Goal: Transaction & Acquisition: Purchase product/service

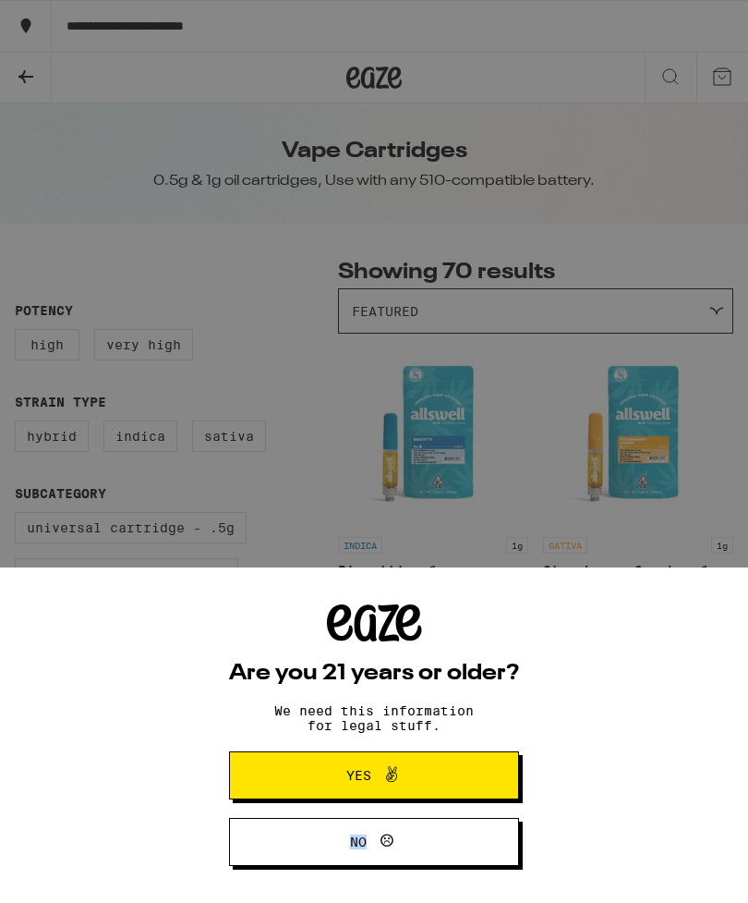
click at [446, 796] on button "Yes" at bounding box center [374, 775] width 290 height 48
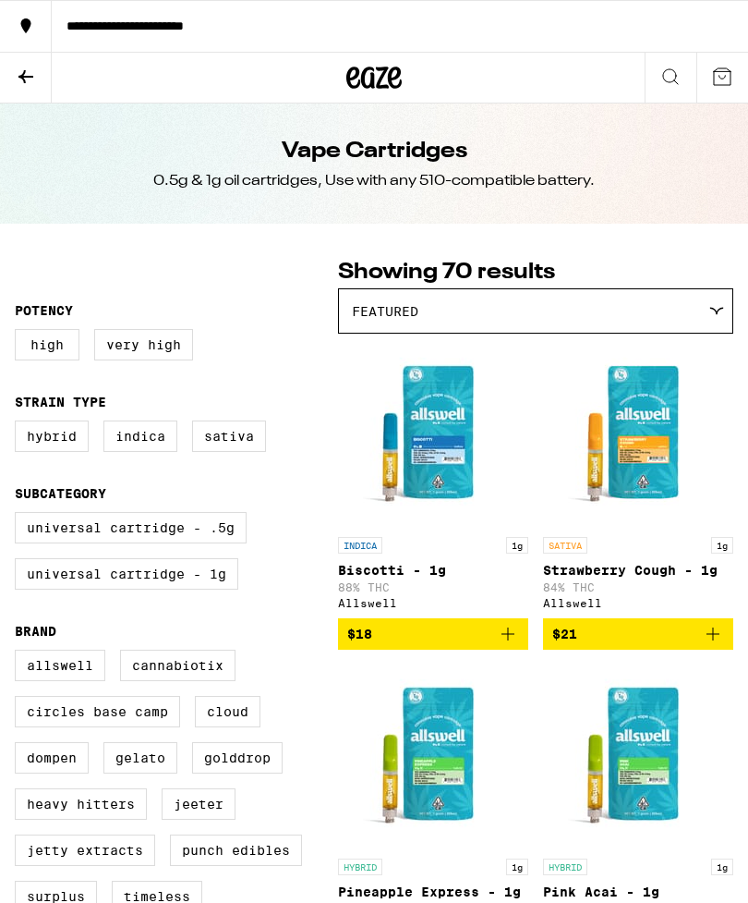
click at [154, 360] on label "Very High" at bounding box center [143, 344] width 99 height 31
click at [19, 333] on input "Very High" at bounding box center [18, 332] width 1 height 1
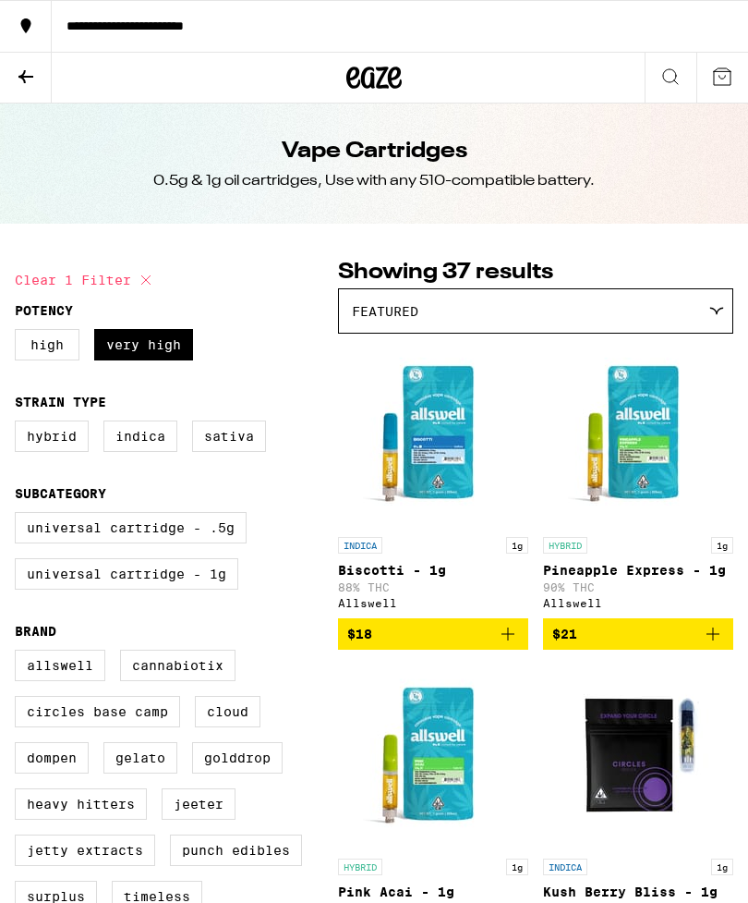
click at [445, 481] on img "Open page for Biscotti - 1g from Allswell" at bounding box center [433, 435] width 185 height 185
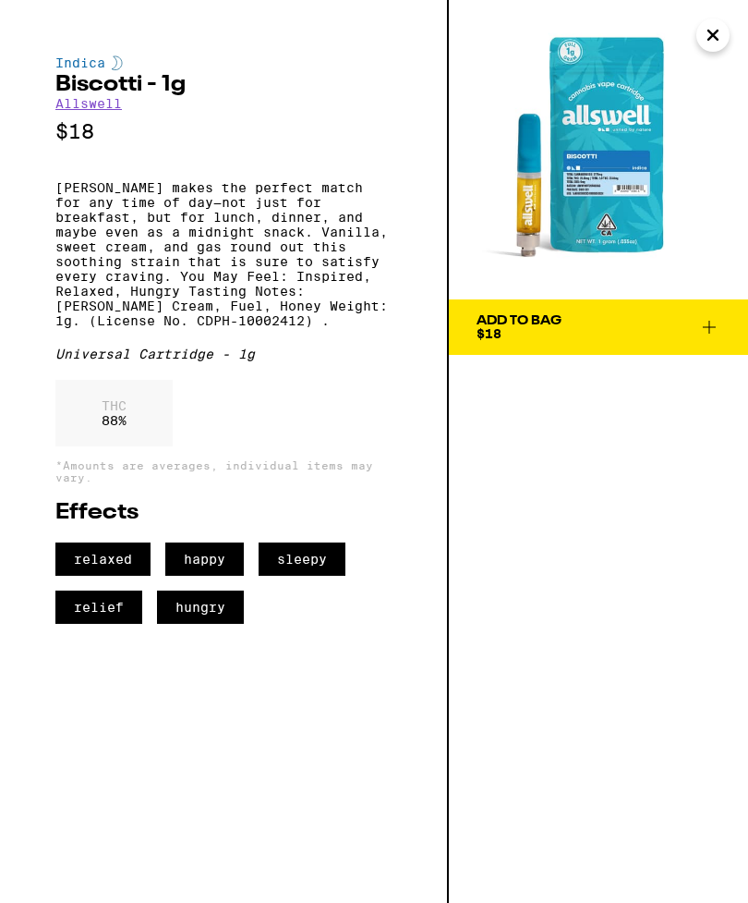
click at [460, 578] on div "Add To Bag $18" at bounding box center [598, 451] width 299 height 903
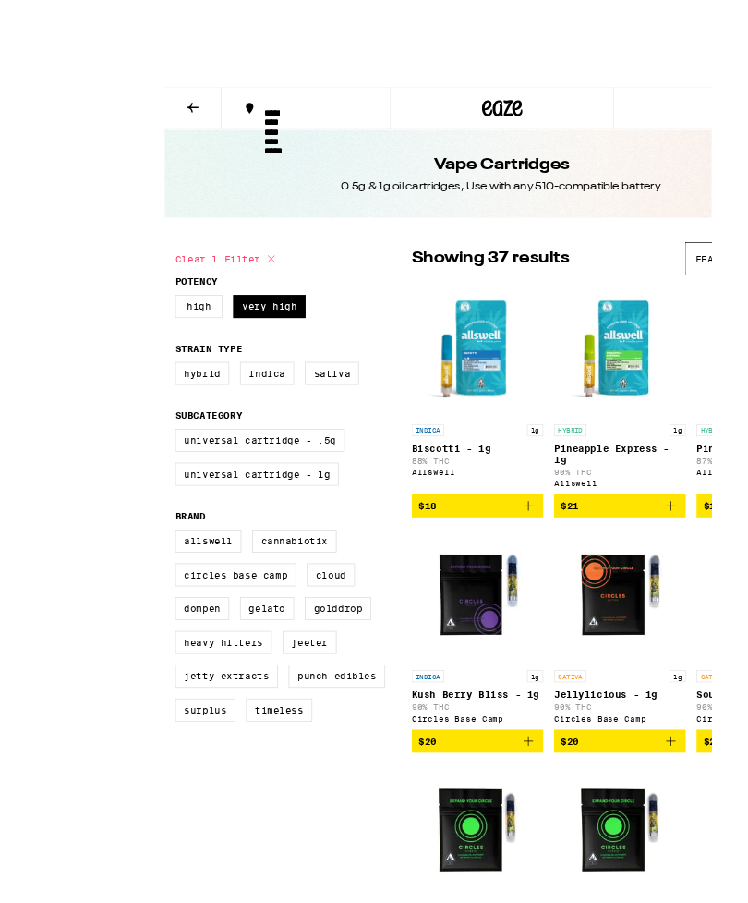
scroll to position [2, 0]
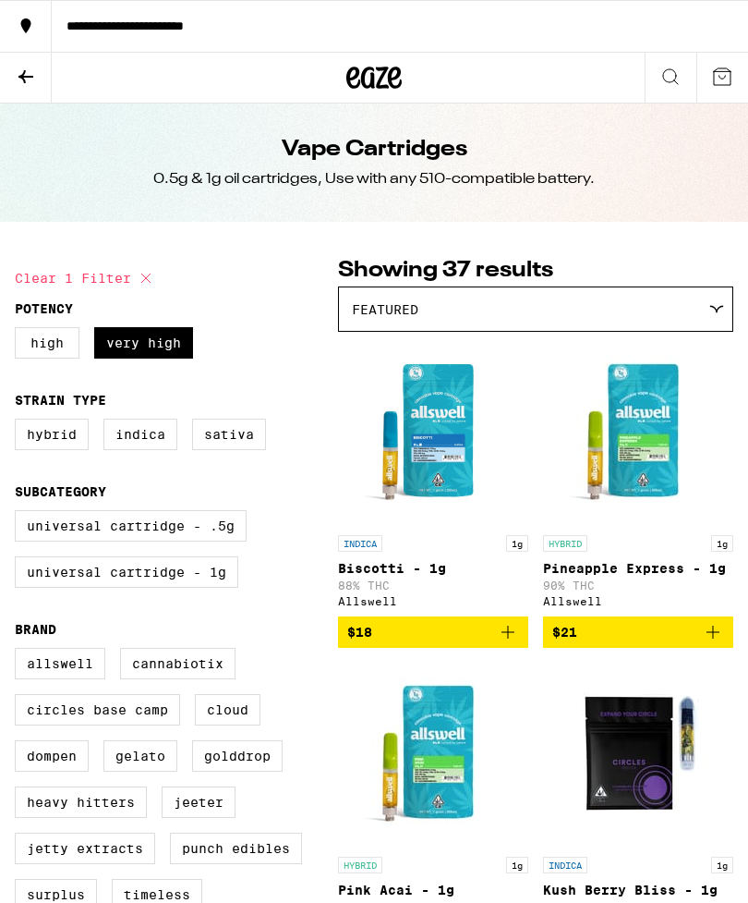
click at [164, 345] on label "Very High" at bounding box center [143, 342] width 99 height 31
click at [19, 331] on input "Very High" at bounding box center [18, 330] width 1 height 1
checkbox input "false"
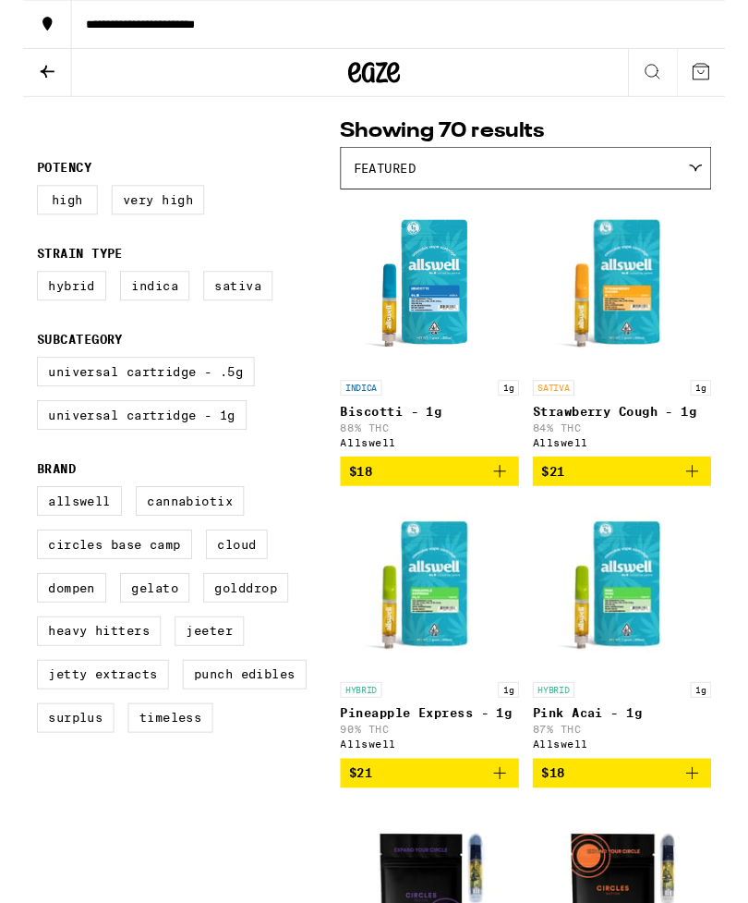
scroll to position [133, 0]
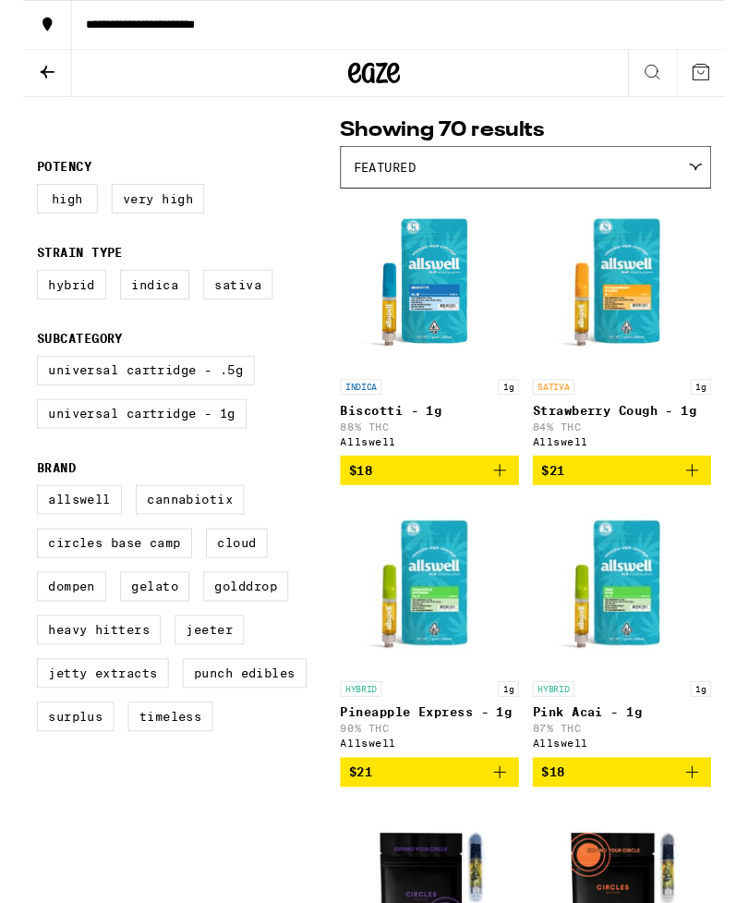
click at [238, 410] on label "Universal Cartridge - .5g" at bounding box center [131, 394] width 232 height 31
click at [19, 382] on input "Universal Cartridge - .5g" at bounding box center [18, 382] width 1 height 1
checkbox input "true"
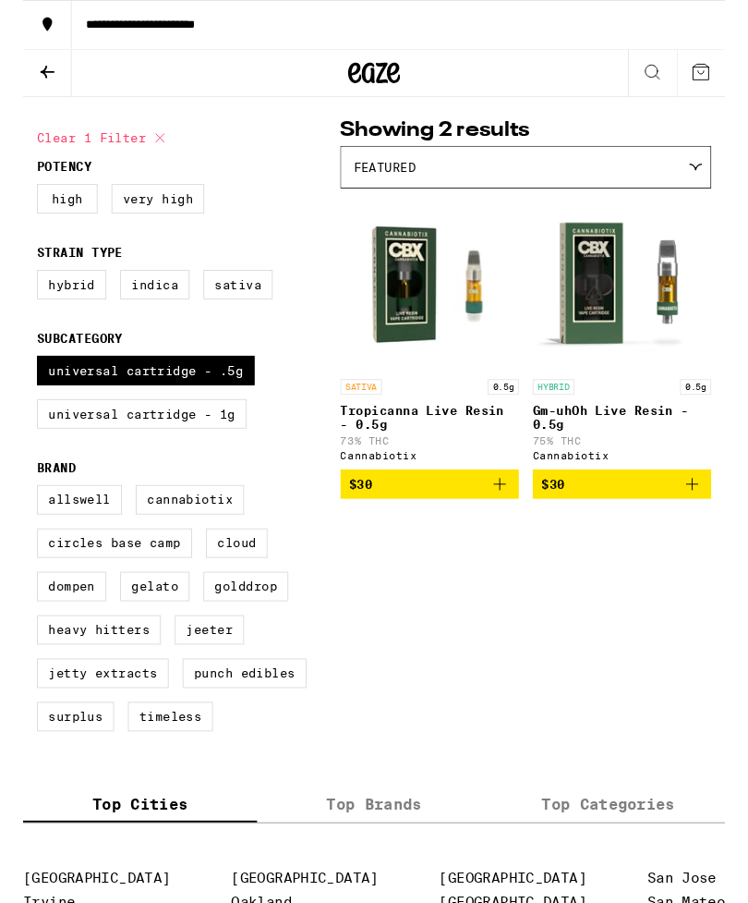
click at [216, 456] on label "Universal Cartridge - 1g" at bounding box center [127, 440] width 224 height 31
click at [19, 382] on input "Universal Cartridge - 1g" at bounding box center [18, 382] width 1 height 1
checkbox input "true"
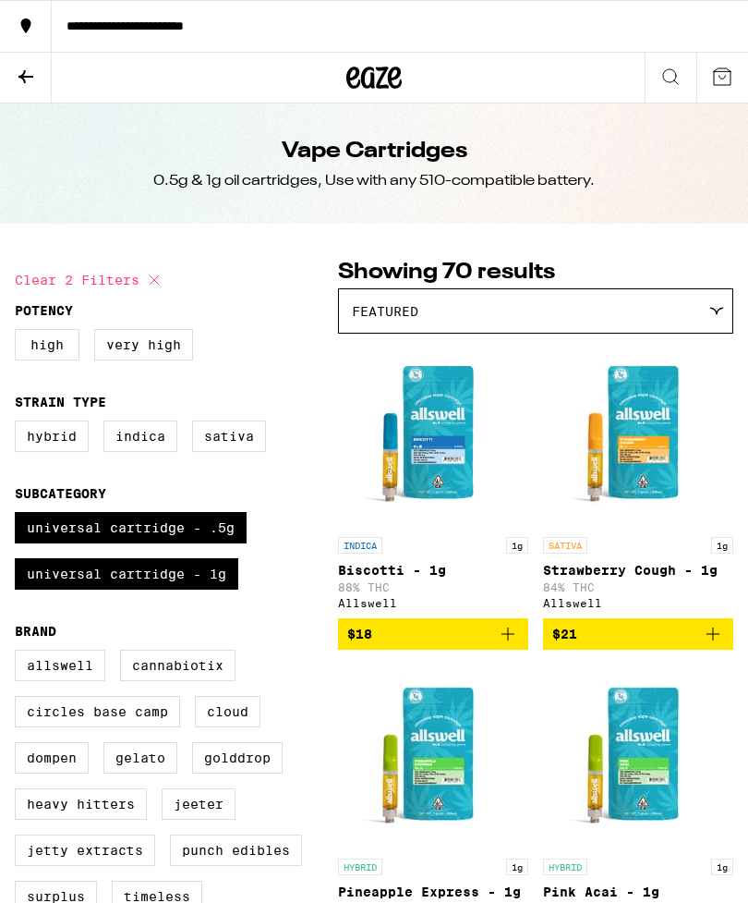
click at [608, 328] on div "Featured" at bounding box center [536, 310] width 394 height 43
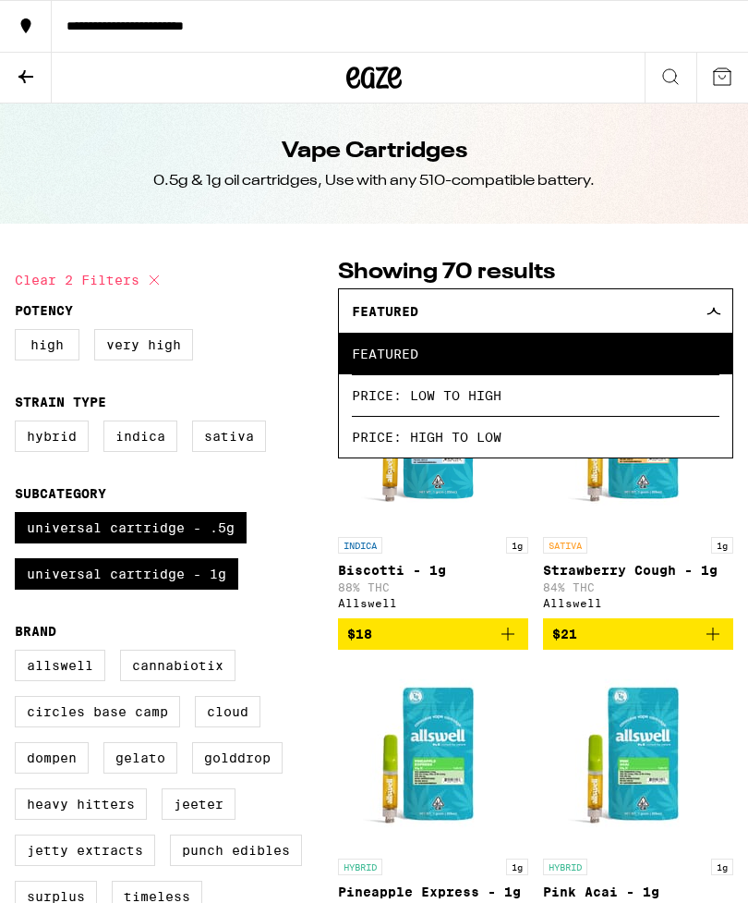
click at [532, 383] on span "Price: Low to High" at bounding box center [536, 395] width 368 height 42
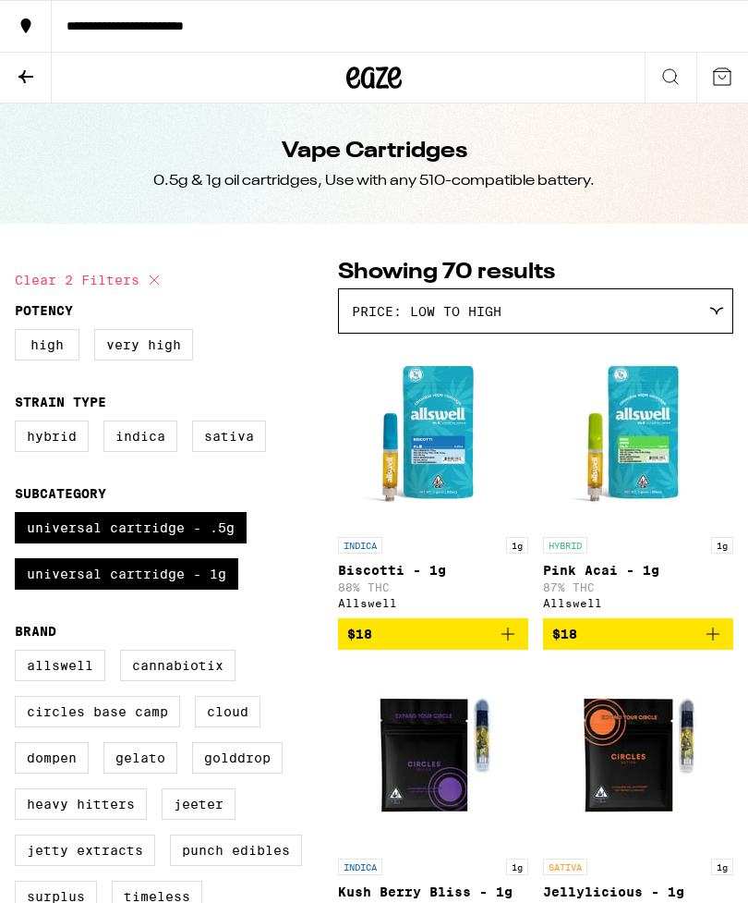
click at [445, 649] on button "$18" at bounding box center [433, 633] width 190 height 31
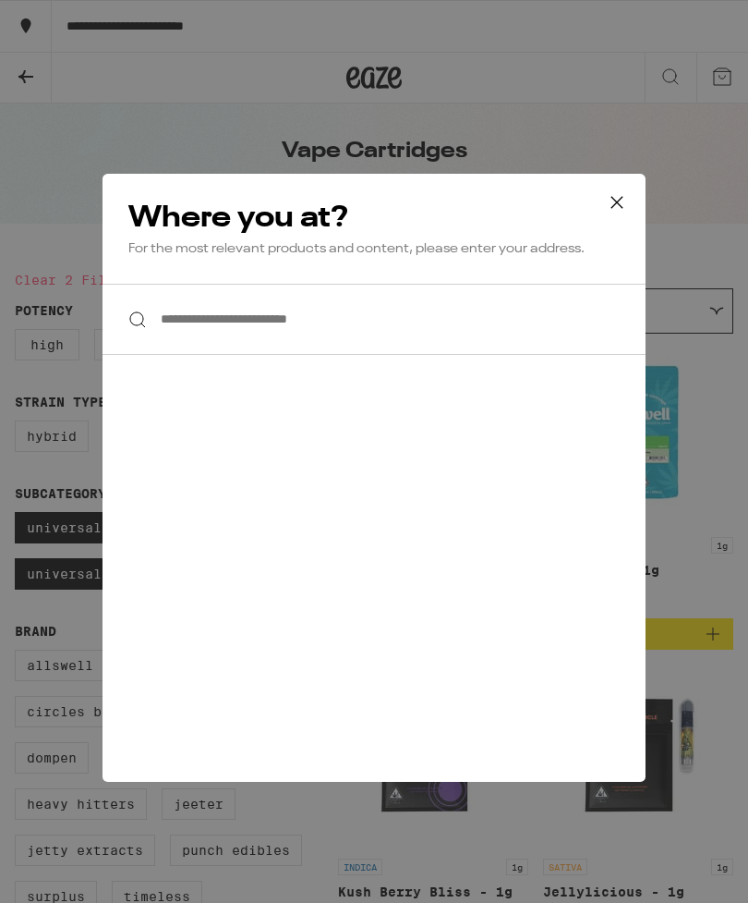
click at [551, 333] on input "**********" at bounding box center [374, 319] width 543 height 71
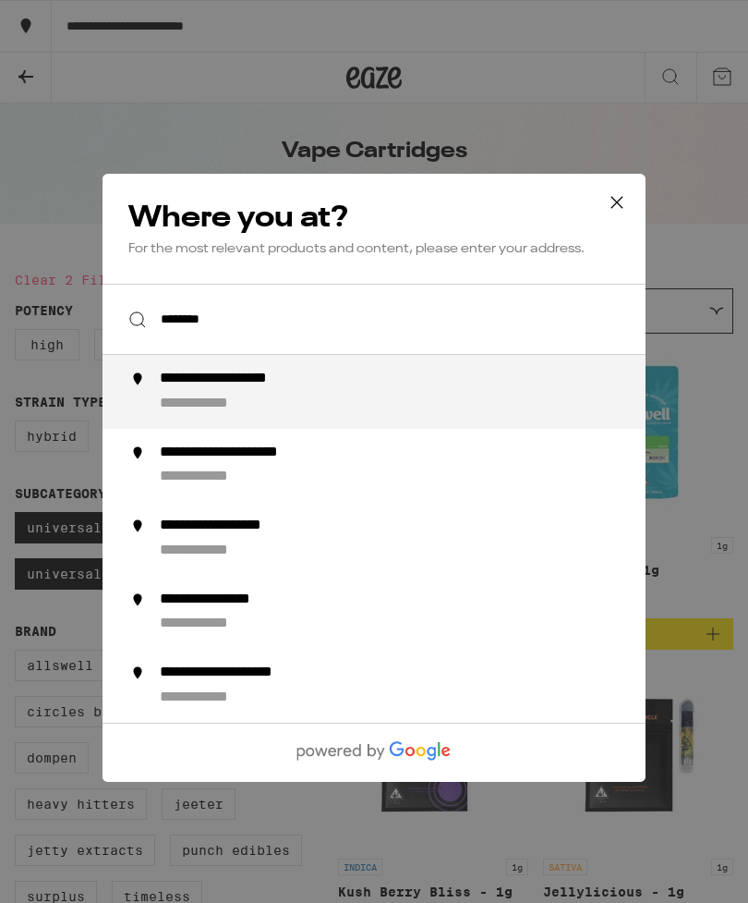
click at [470, 388] on div "**********" at bounding box center [411, 391] width 503 height 44
type input "**********"
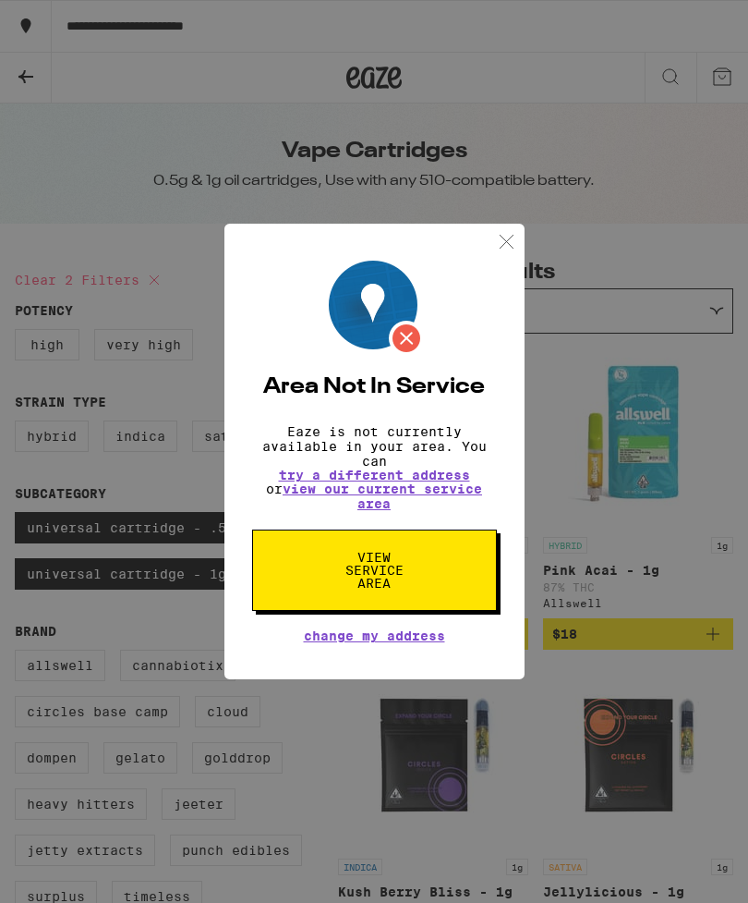
click at [431, 609] on button "View Service Area" at bounding box center [374, 569] width 245 height 81
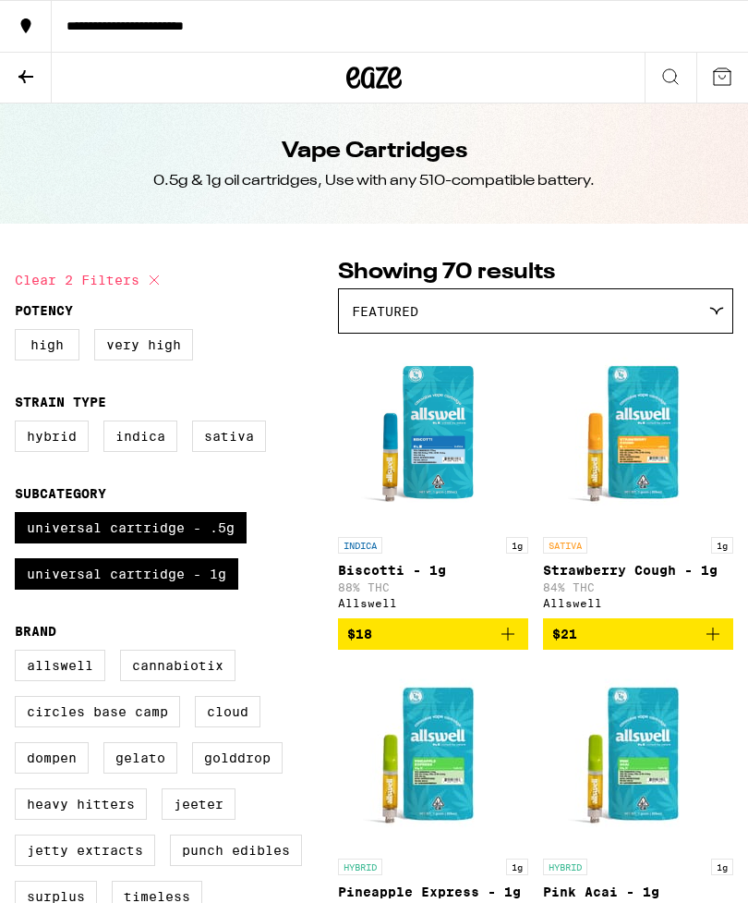
checkbox input "false"
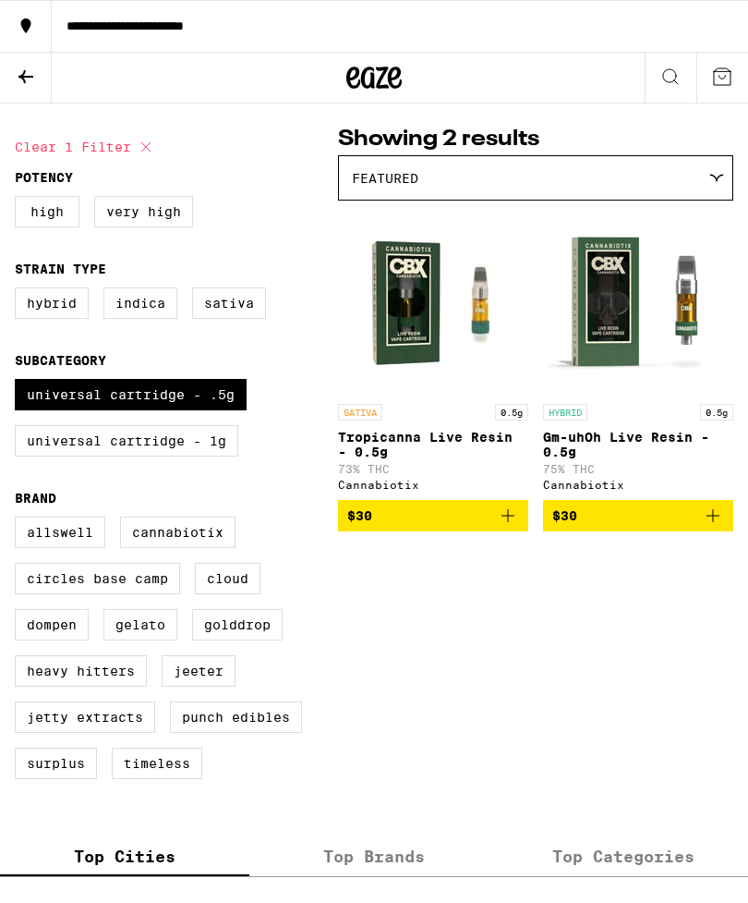
checkbox input "false"
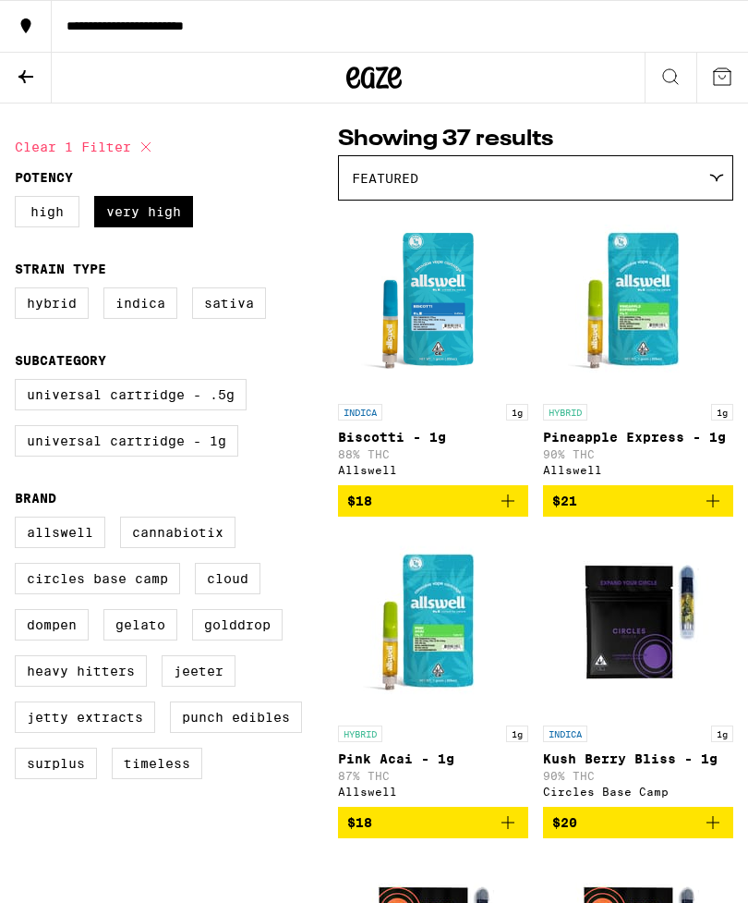
scroll to position [2, 0]
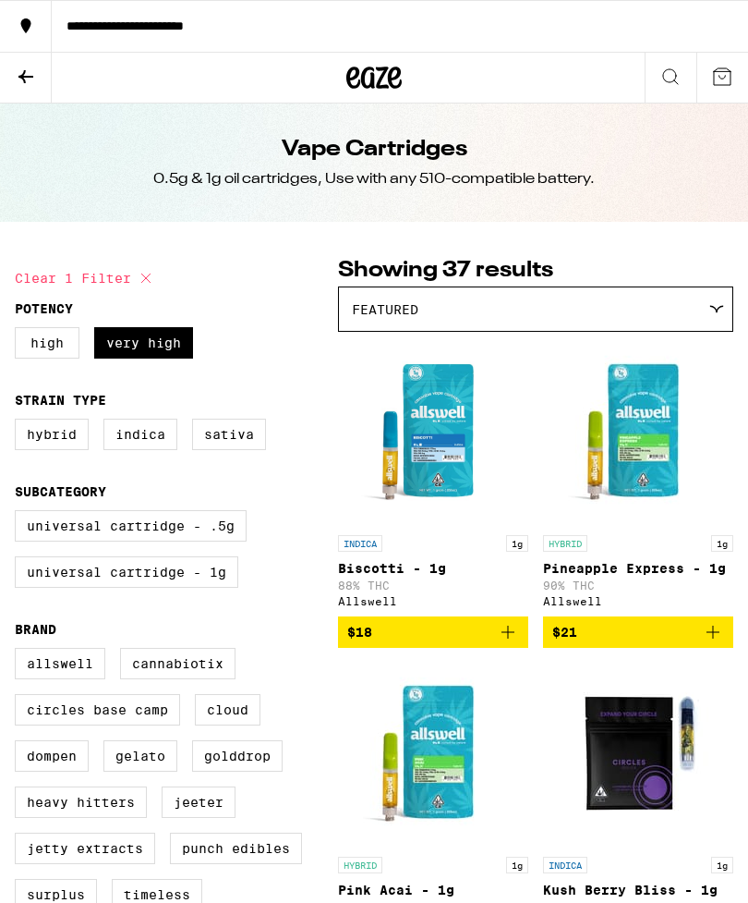
checkbox input "false"
